Goal: Information Seeking & Learning: Learn about a topic

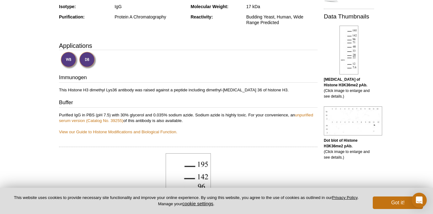
scroll to position [49, 0]
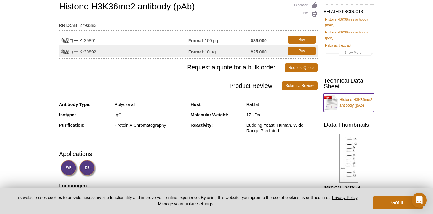
click at [347, 102] on link "Histone H3K36me2 antibody (pAb)" at bounding box center [349, 102] width 50 height 19
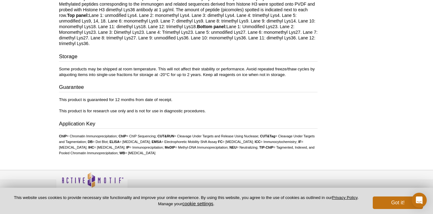
scroll to position [546, 0]
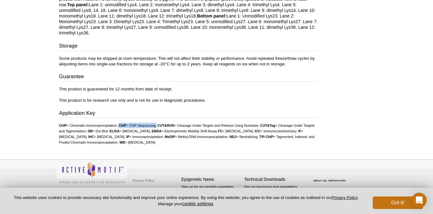
drag, startPoint x: 120, startPoint y: 124, endPoint x: 157, endPoint y: 128, distance: 36.9
click at [157, 129] on ul "ChIP = Chromatin Immunoprecipitation; ChIP = ChIP Sequencing; CUT&RUN = Cleavag…" at bounding box center [188, 134] width 258 height 23
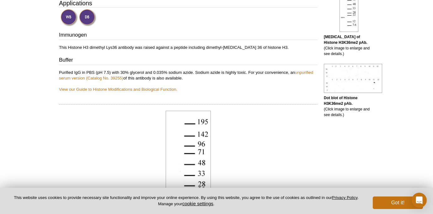
scroll to position [0, 0]
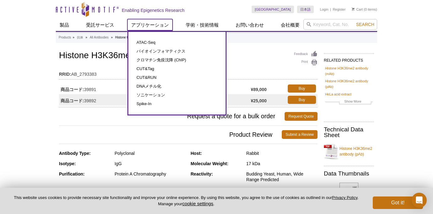
click at [152, 26] on link "アプリケーション" at bounding box center [149, 25] width 45 height 12
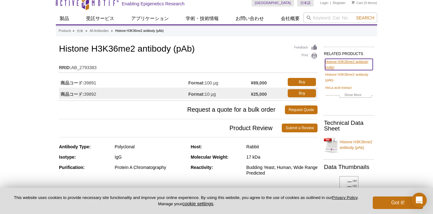
click at [346, 67] on link "Histone H3K36me2 antibody (mAb)" at bounding box center [349, 64] width 48 height 11
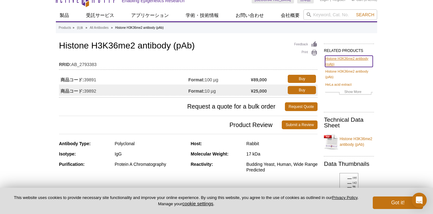
scroll to position [7, 0]
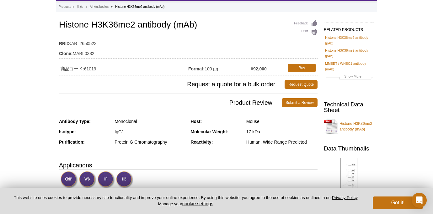
scroll to position [27, 0]
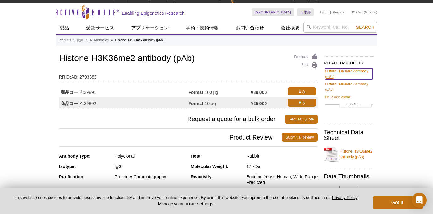
click at [351, 74] on link "Histone H3K36me2 antibody (mAb)" at bounding box center [349, 73] width 48 height 11
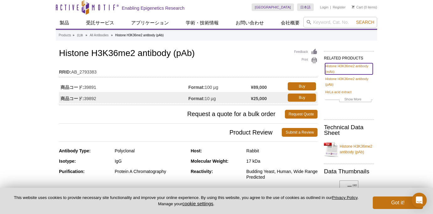
scroll to position [3, 0]
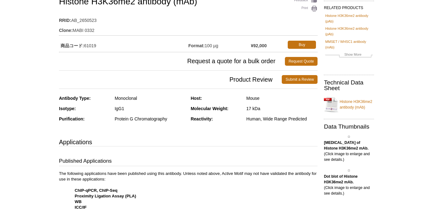
scroll to position [55, 0]
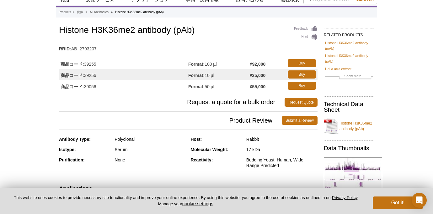
scroll to position [25, 0]
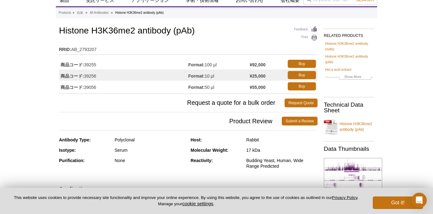
drag, startPoint x: 99, startPoint y: 77, endPoint x: 85, endPoint y: 76, distance: 14.1
click at [85, 76] on td "商品コード: 39256" at bounding box center [123, 75] width 129 height 11
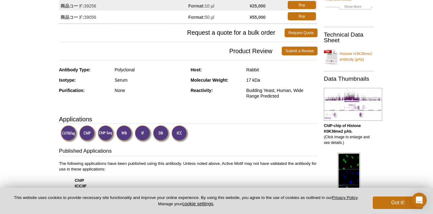
scroll to position [113, 0]
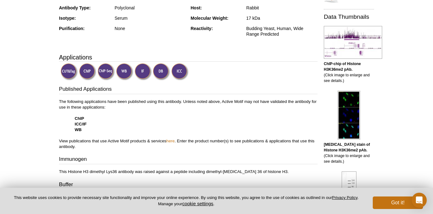
scroll to position [159, 0]
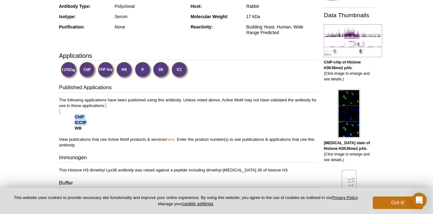
drag, startPoint x: 71, startPoint y: 113, endPoint x: 98, endPoint y: 124, distance: 28.4
click at [98, 124] on p "The following applications have been published using this antibody. Unless note…" at bounding box center [188, 123] width 258 height 51
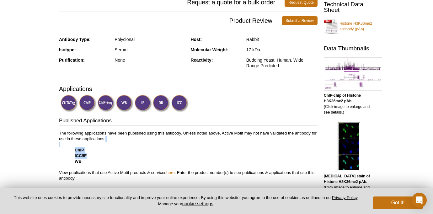
scroll to position [113, 0]
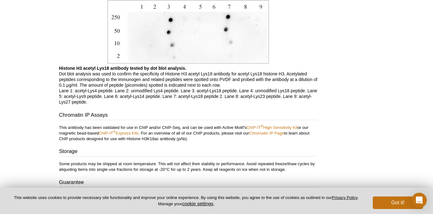
scroll to position [1832, 0]
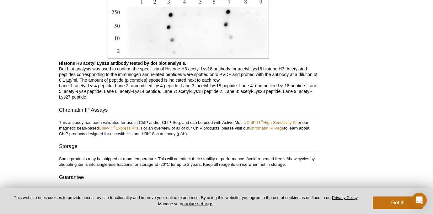
drag, startPoint x: 60, startPoint y: 121, endPoint x: 219, endPoint y: 133, distance: 159.7
click at [219, 133] on p "This antibody has been validated for use in ChIP and/or ChIP-Seq, and can be us…" at bounding box center [188, 128] width 258 height 17
click at [204, 135] on p "This antibody has been validated for use in ChIP and/or ChIP-Seq, and can be us…" at bounding box center [188, 128] width 258 height 17
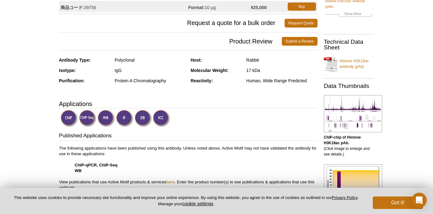
scroll to position [0, 0]
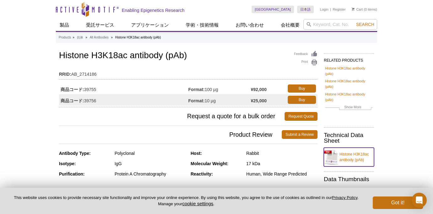
click at [344, 156] on link "Histone H3K18ac antibody (pAb)" at bounding box center [349, 157] width 50 height 19
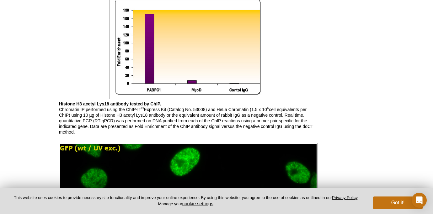
scroll to position [569, 0]
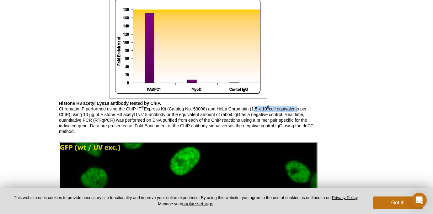
drag, startPoint x: 252, startPoint y: 109, endPoint x: 298, endPoint y: 110, distance: 45.8
click at [298, 110] on p "Histone H3 acetyl Lys18 antibody tested by ChIP. Chromatin IP performed using t…" at bounding box center [188, 118] width 258 height 34
drag, startPoint x: 83, startPoint y: 115, endPoint x: 91, endPoint y: 115, distance: 7.8
click at [90, 115] on p "Histone H3 acetyl Lys18 antibody tested by ChIP. Chromatin IP performed using t…" at bounding box center [188, 118] width 258 height 34
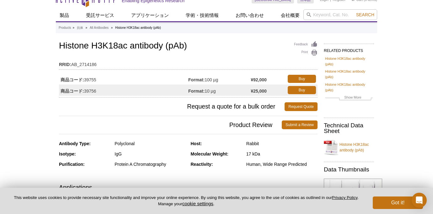
scroll to position [9, 0]
drag, startPoint x: 216, startPoint y: 93, endPoint x: 205, endPoint y: 92, distance: 11.0
click at [205, 92] on td "Format: 10 µg" at bounding box center [219, 90] width 62 height 11
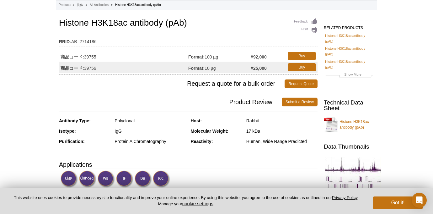
scroll to position [38, 0]
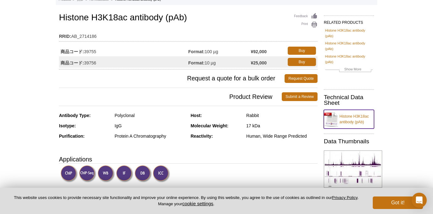
click at [362, 117] on link "Histone H3K18ac antibody (pAb)" at bounding box center [349, 119] width 50 height 19
